Goal: Communication & Community: Participate in discussion

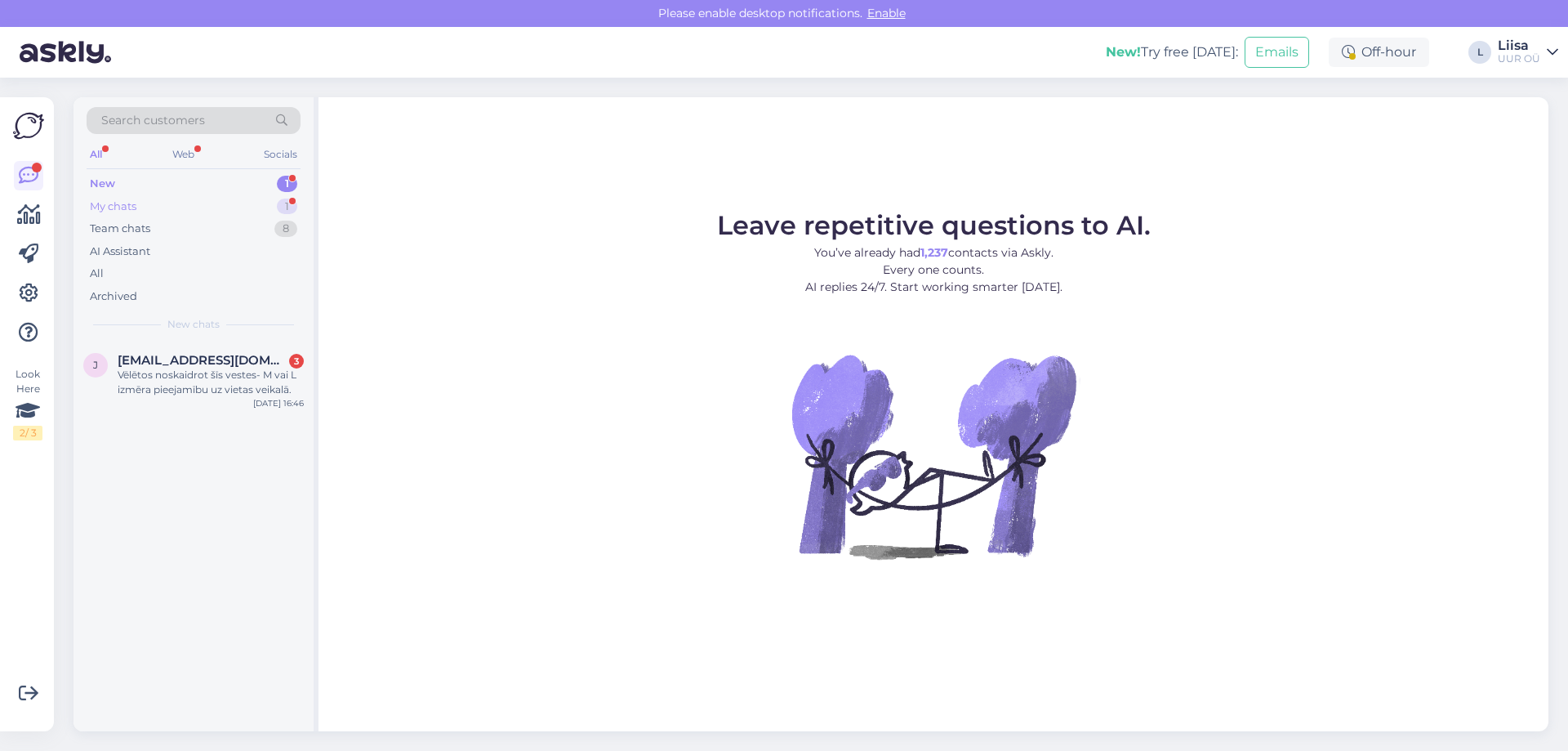
click at [226, 195] on div "My chats 1" at bounding box center [193, 207] width 214 height 23
click at [174, 378] on div "[PERSON_NAME] super [PERSON_NAME] ülemistesse selle" at bounding box center [211, 382] width 187 height 30
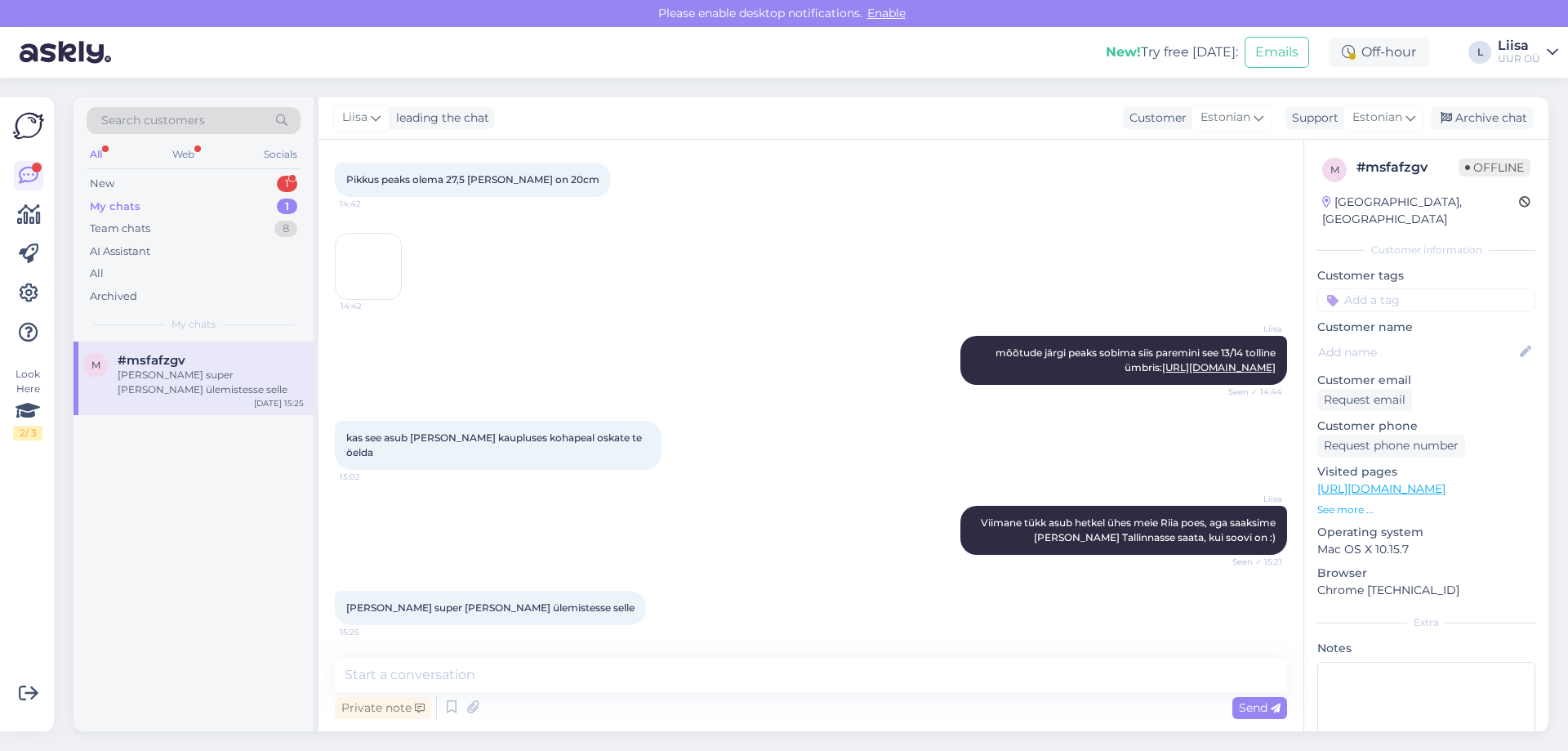
scroll to position [456, 0]
click at [443, 664] on textarea at bounding box center [811, 674] width 952 height 34
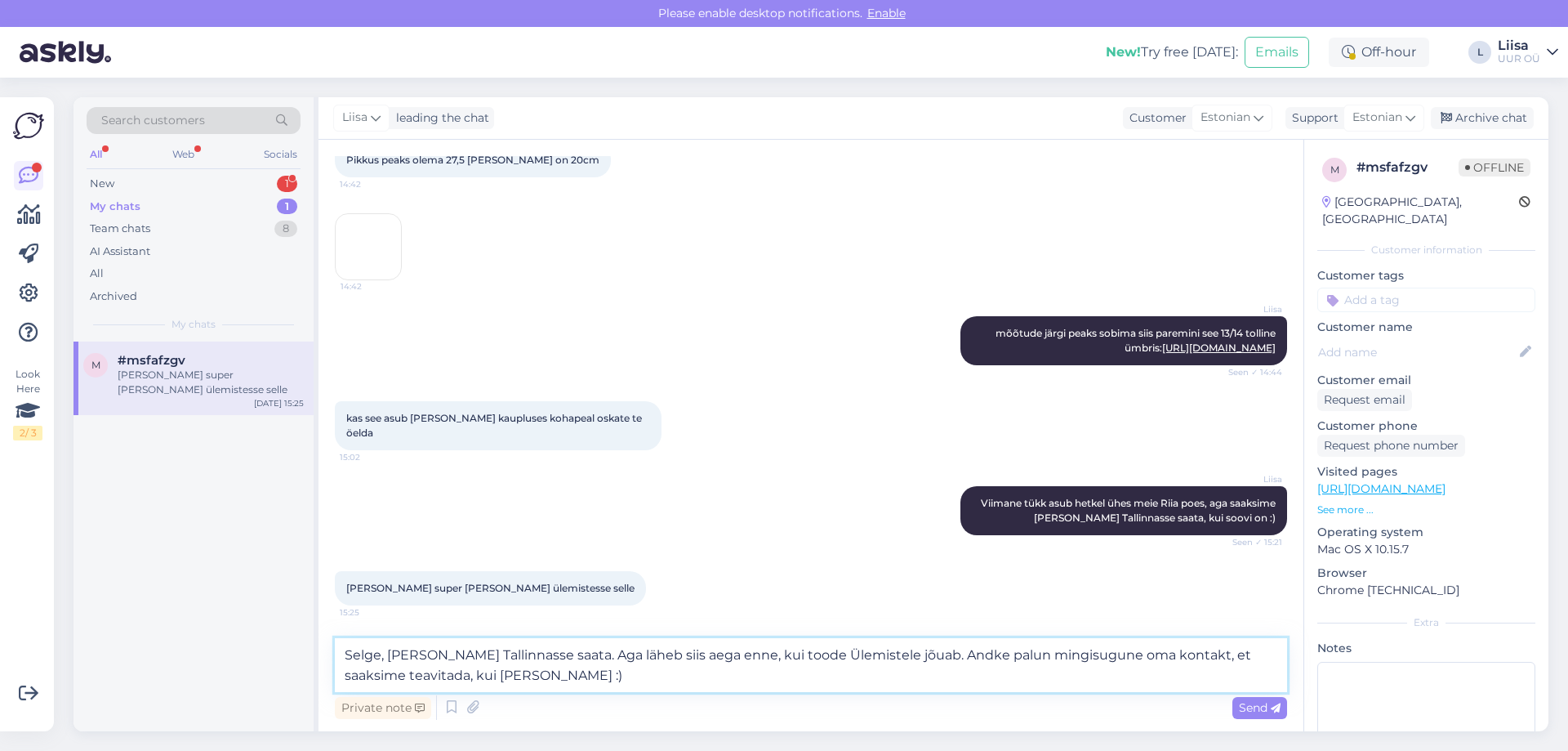
click at [665, 652] on textarea "Selge, [PERSON_NAME] Tallinnasse saata. Aga läheb siis aega enne, kui toode Üle…" at bounding box center [811, 665] width 952 height 54
type textarea "Selge, [PERSON_NAME] Tallinnasse saata. Aga läheb siis veidi aega enne, kui too…"
click at [611, 676] on textarea "Selge, [PERSON_NAME] Tallinnasse saata. Aga läheb siis veidi aega enne, kui too…" at bounding box center [811, 665] width 952 height 54
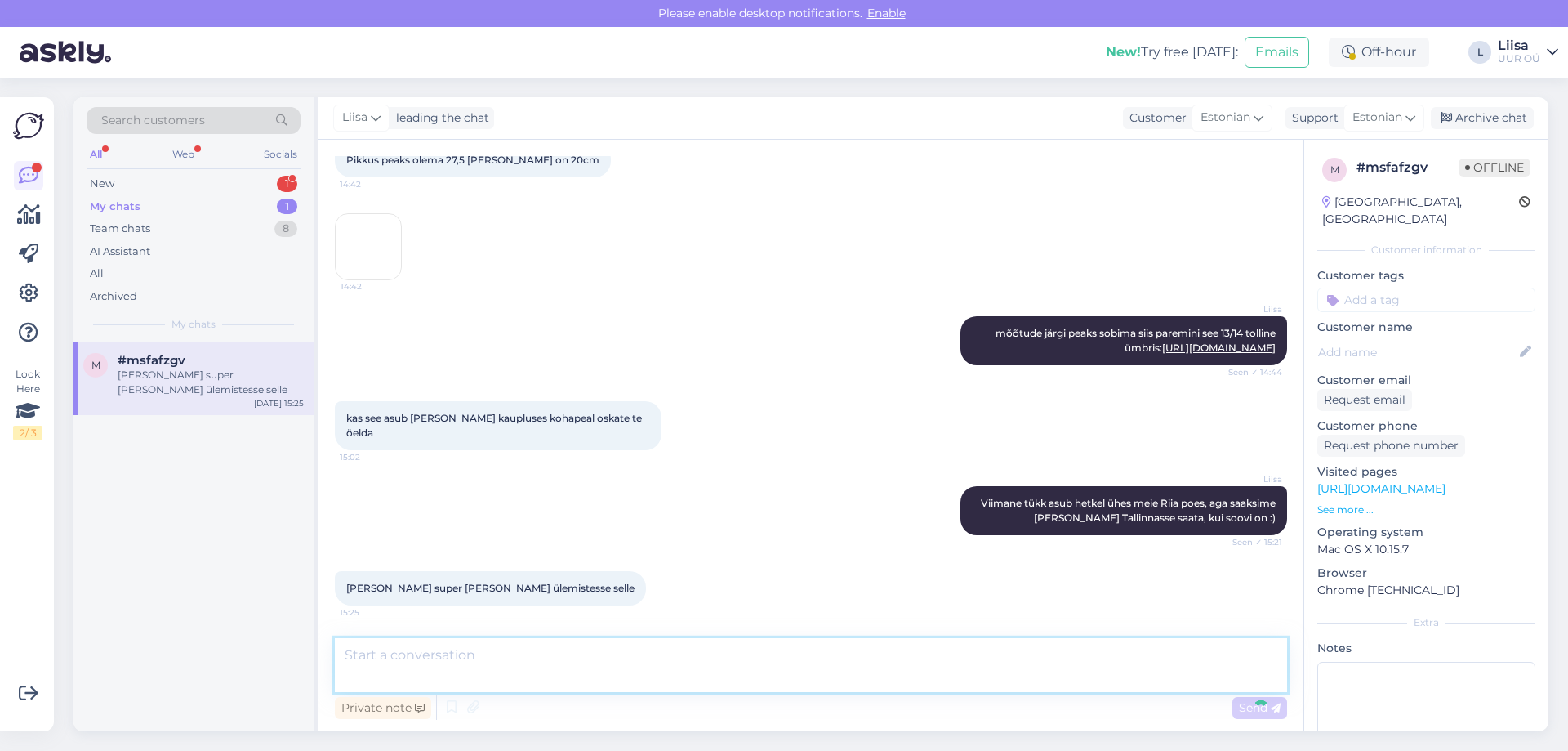
scroll to position [590, 0]
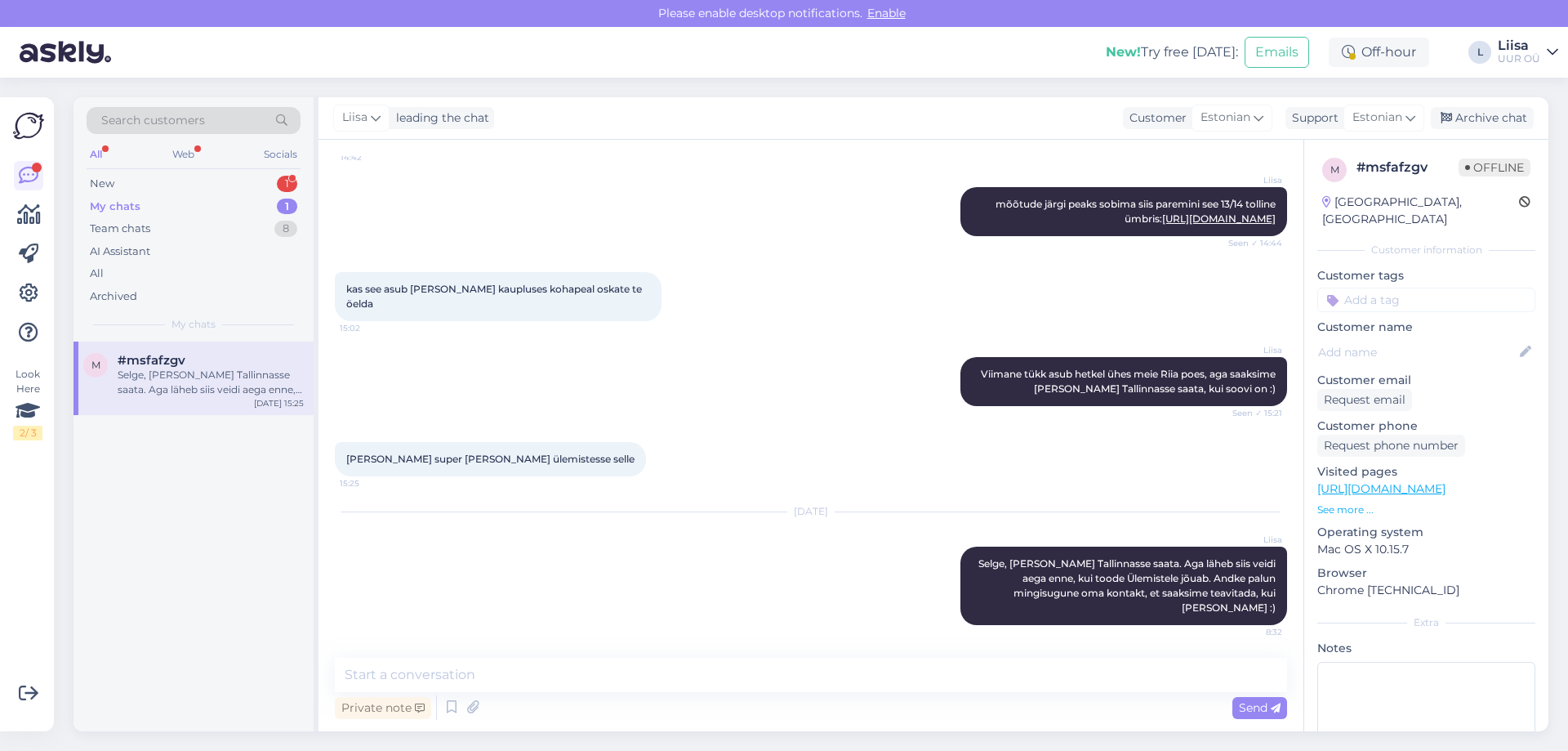
click at [220, 204] on div "My chats 1" at bounding box center [193, 207] width 214 height 23
click at [161, 181] on div "New 1" at bounding box center [193, 184] width 214 height 23
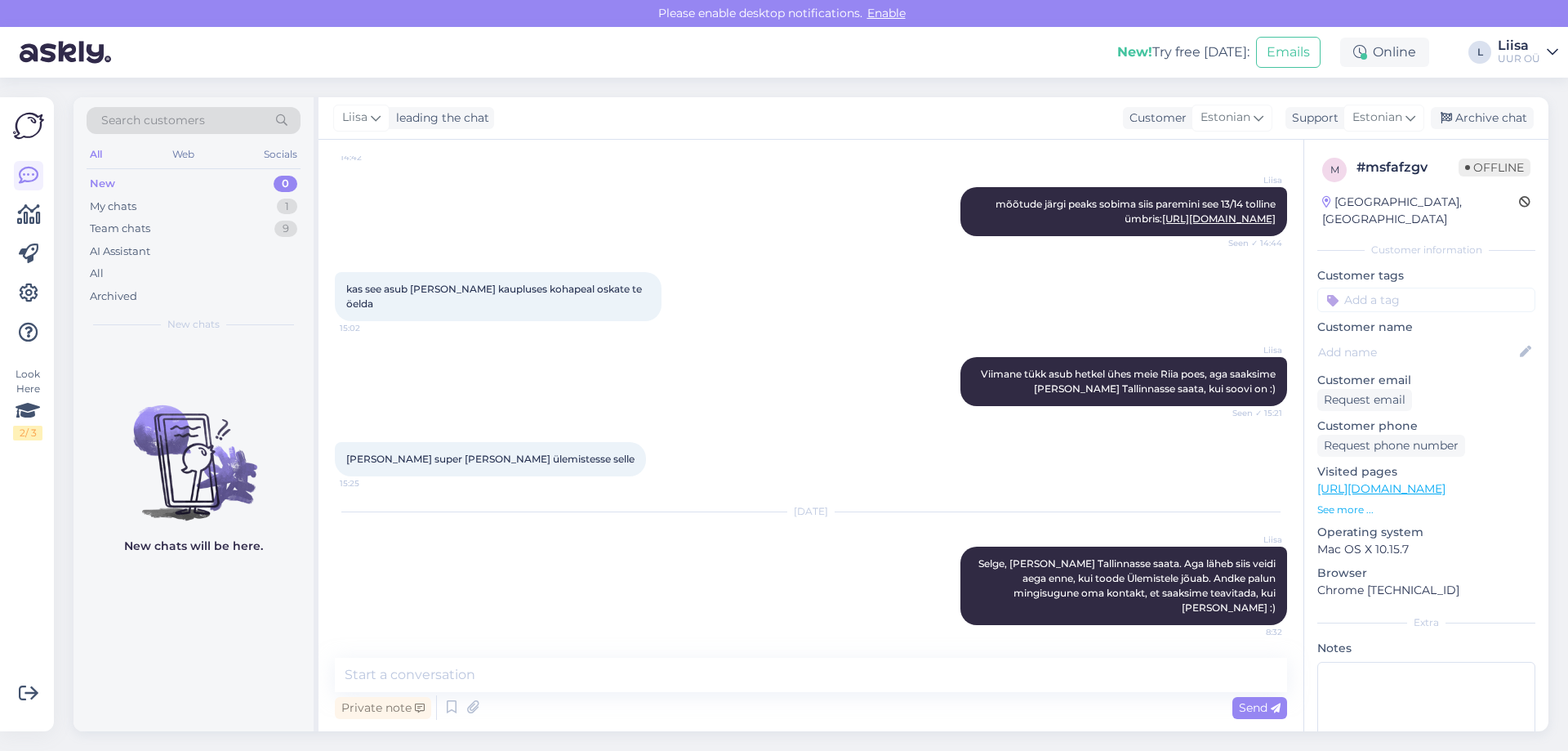
click at [765, 369] on div "[PERSON_NAME] tükk asub hetkel ühes meie Riia poes, aga saaksime [PERSON_NAME] …" at bounding box center [811, 381] width 952 height 85
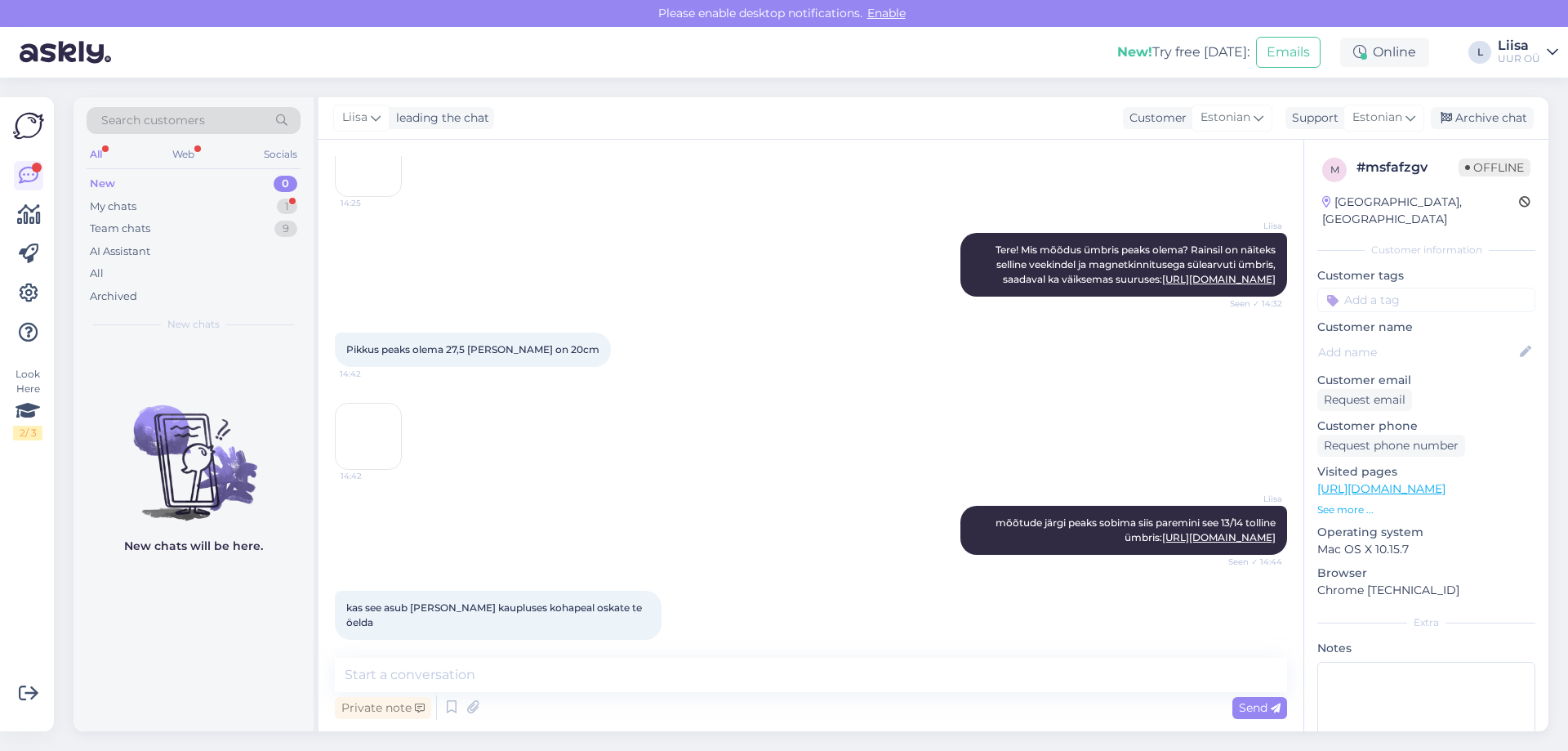
scroll to position [45, 0]
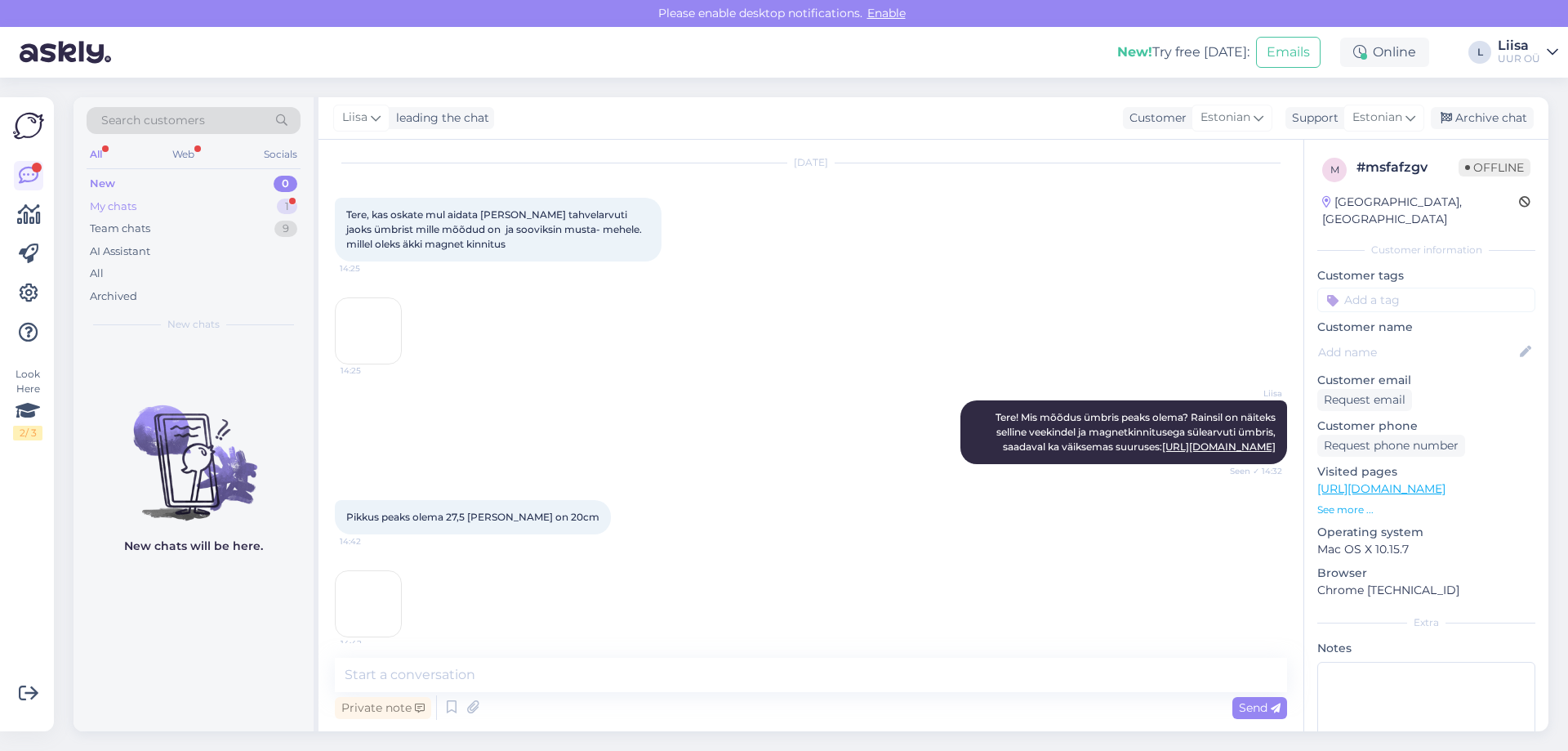
click at [152, 209] on div "My chats 1" at bounding box center [193, 207] width 214 height 23
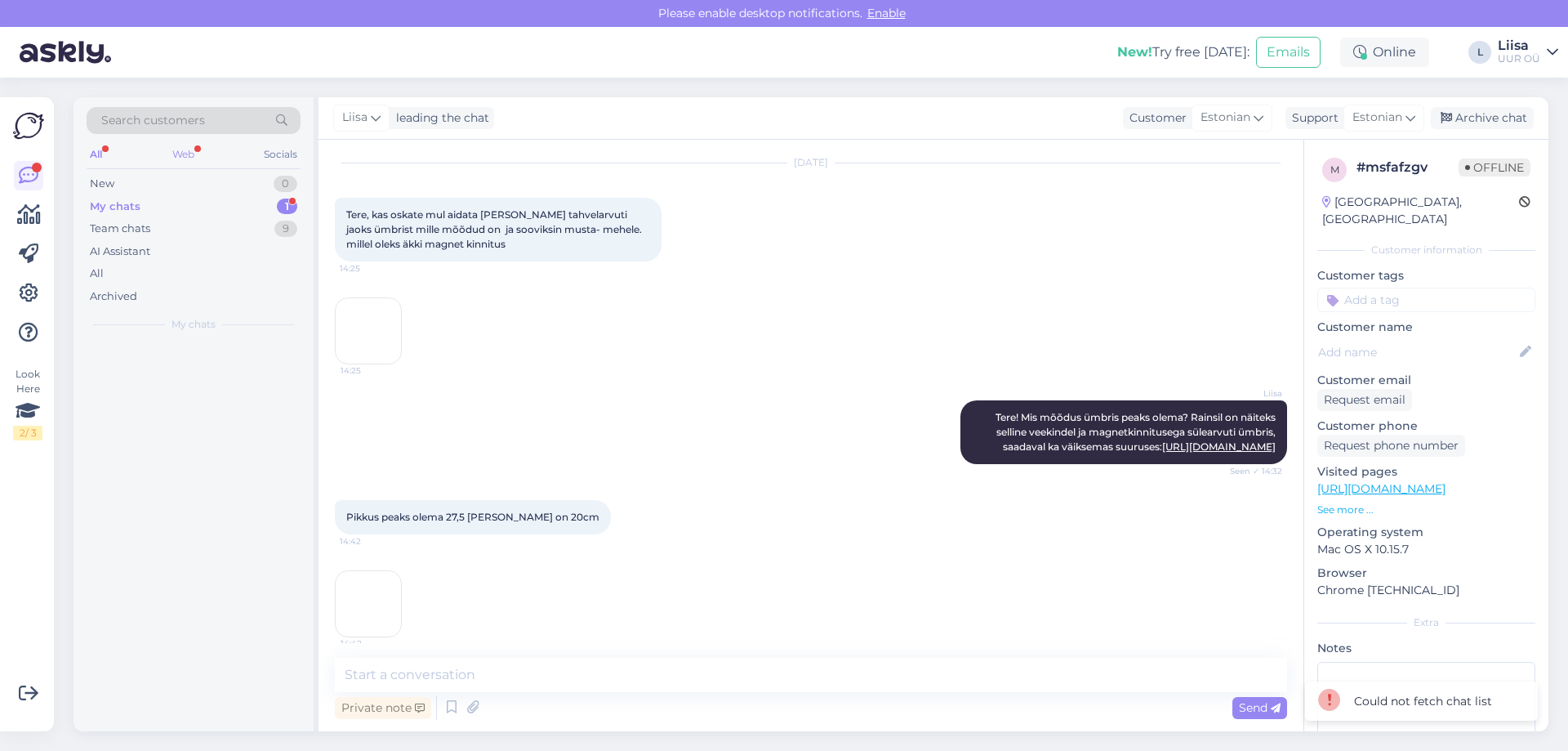
click at [176, 157] on div "Web" at bounding box center [183, 154] width 29 height 21
click at [91, 153] on div "All" at bounding box center [96, 154] width 19 height 21
